Goal: Transaction & Acquisition: Purchase product/service

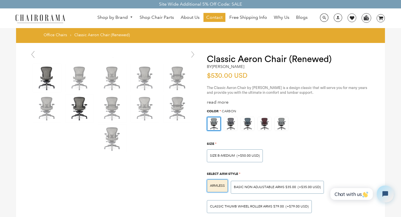
click at [71, 100] on img at bounding box center [80, 108] width 28 height 28
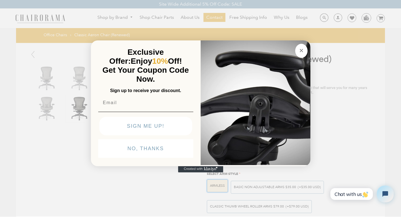
click at [295, 44] on button "Close dialog" at bounding box center [301, 51] width 12 height 14
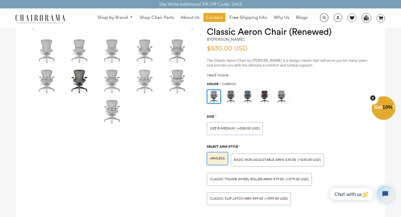
scroll to position [23, 0]
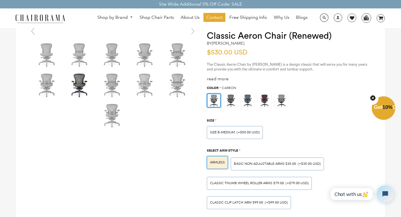
click at [48, 10] on div "Shop by Brand [GEOGRAPHIC_DATA] [PERSON_NAME] Steelcase [PERSON_NAME] Human Sca…" at bounding box center [200, 18] width 401 height 20
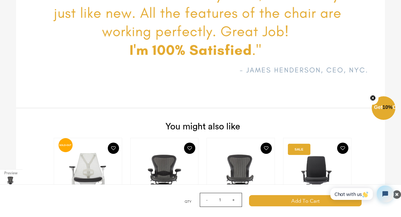
scroll to position [1758, 0]
